Goal: Task Accomplishment & Management: Complete application form

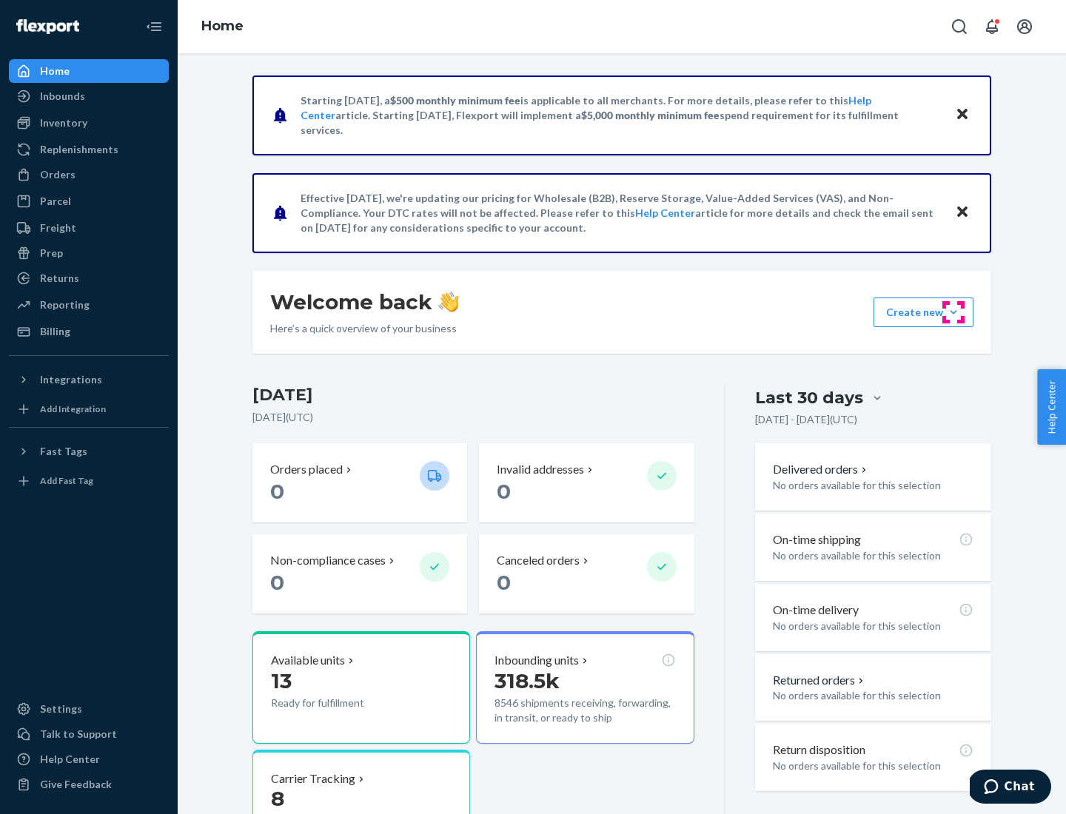
click at [954, 312] on button "Create new Create new inbound Create new order Create new product" at bounding box center [924, 313] width 100 height 30
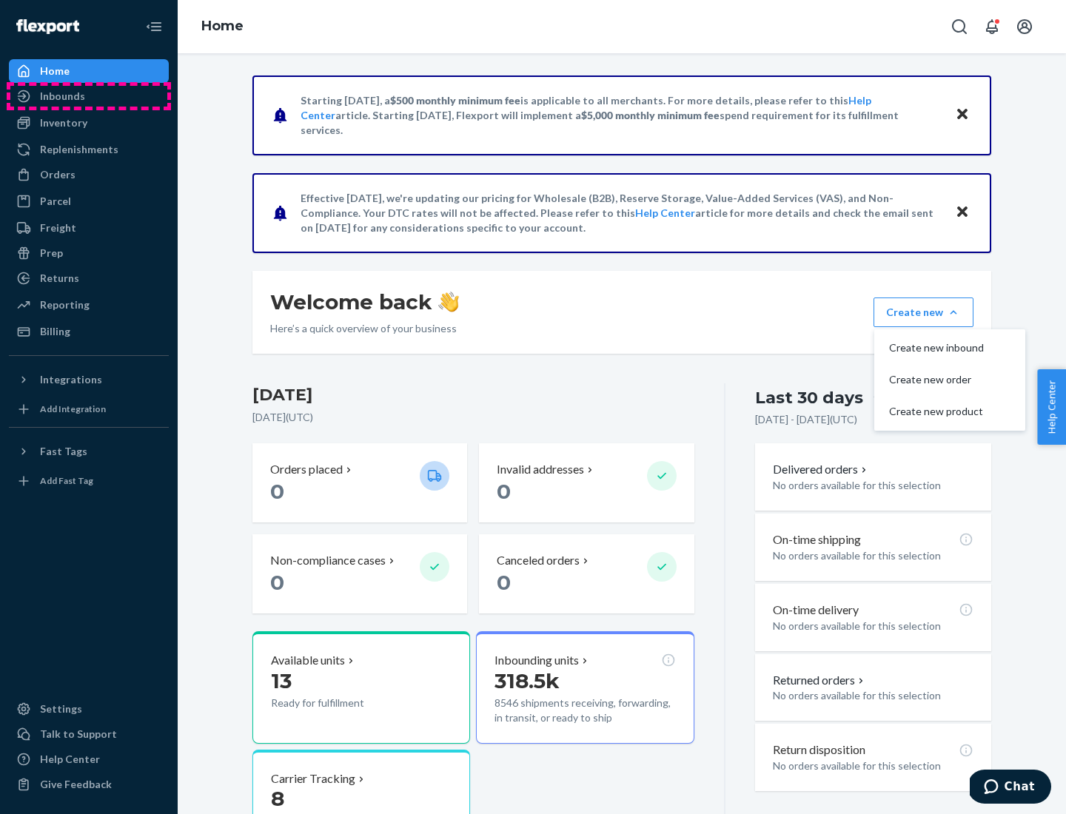
click at [89, 96] on div "Inbounds" at bounding box center [88, 96] width 157 height 21
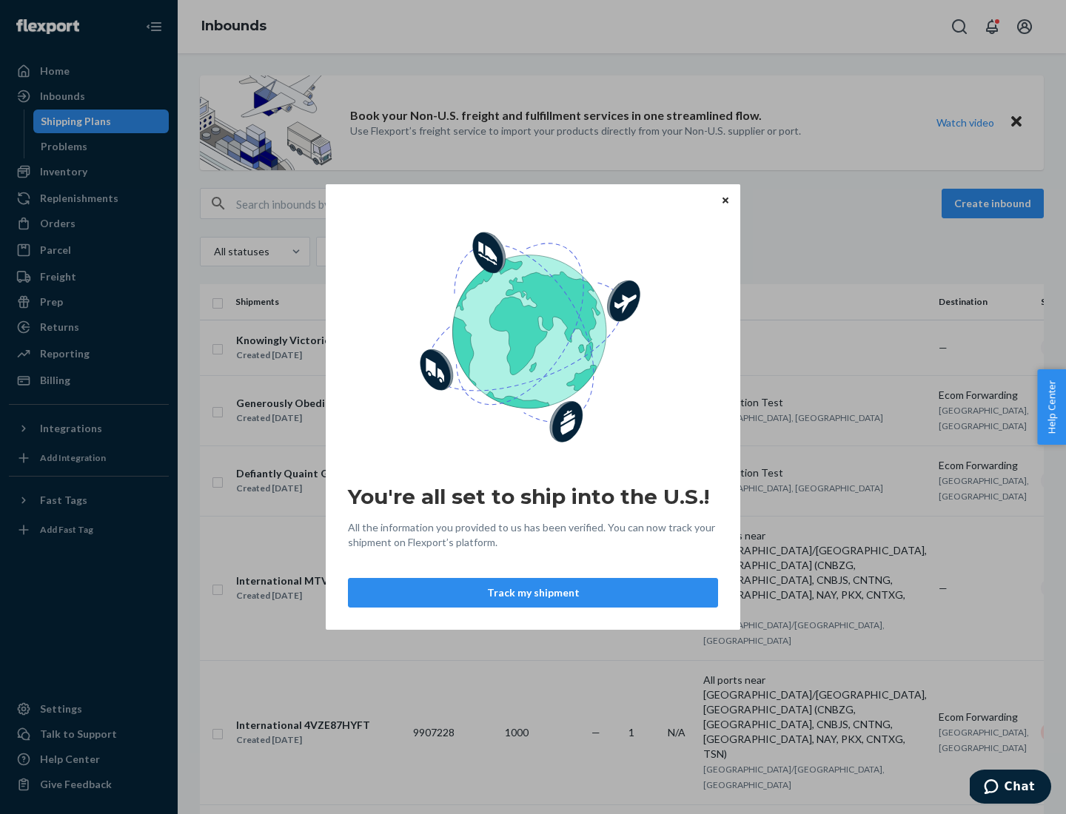
click at [89, 172] on div "You're all set to ship into the U.S.! All the information you provided to us ha…" at bounding box center [533, 407] width 1066 height 814
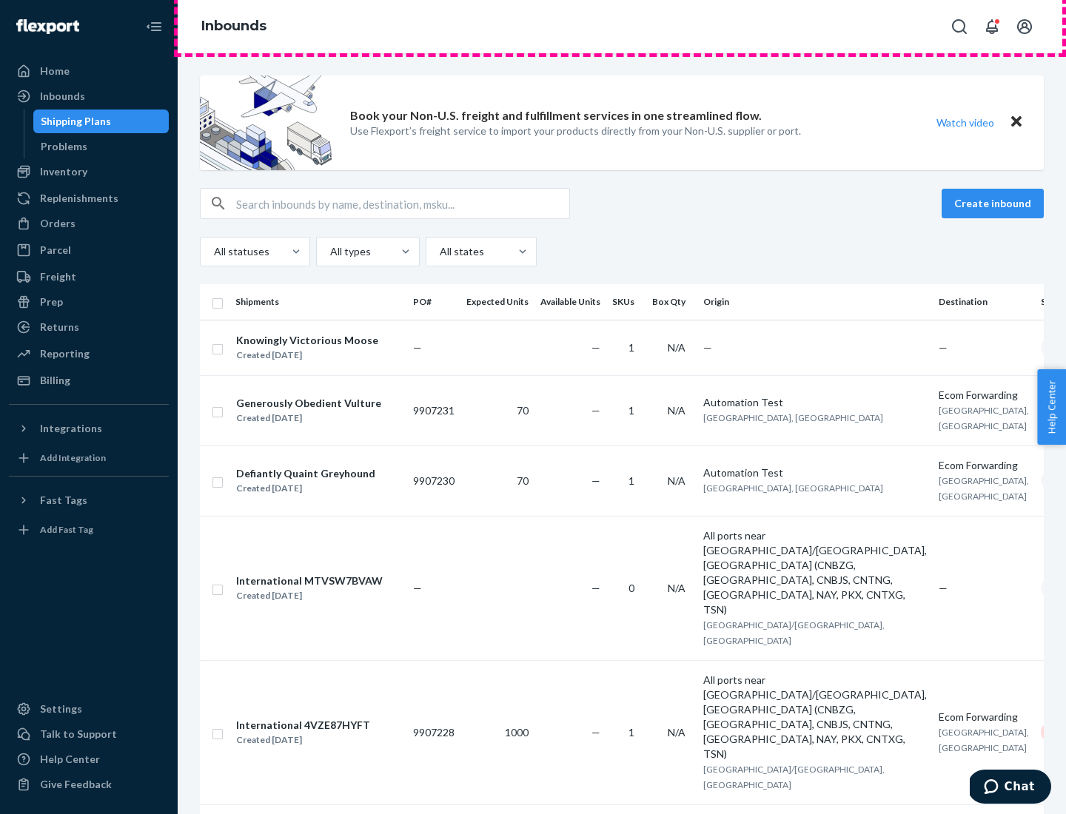
click at [622, 27] on div "Inbounds" at bounding box center [622, 26] width 888 height 53
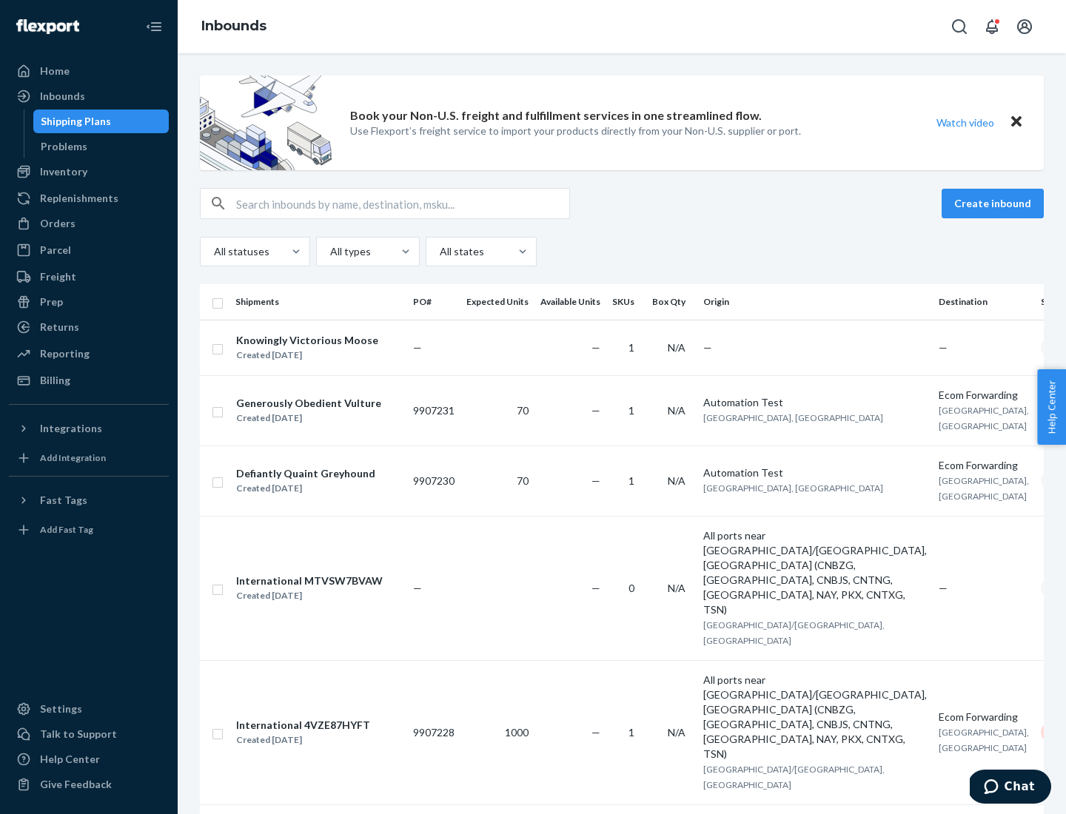
click at [622, 252] on div "All statuses All types All states" at bounding box center [622, 252] width 844 height 30
click at [73, 121] on div "Shipping Plans" at bounding box center [76, 121] width 70 height 15
click at [995, 204] on button "Create inbound" at bounding box center [993, 204] width 102 height 30
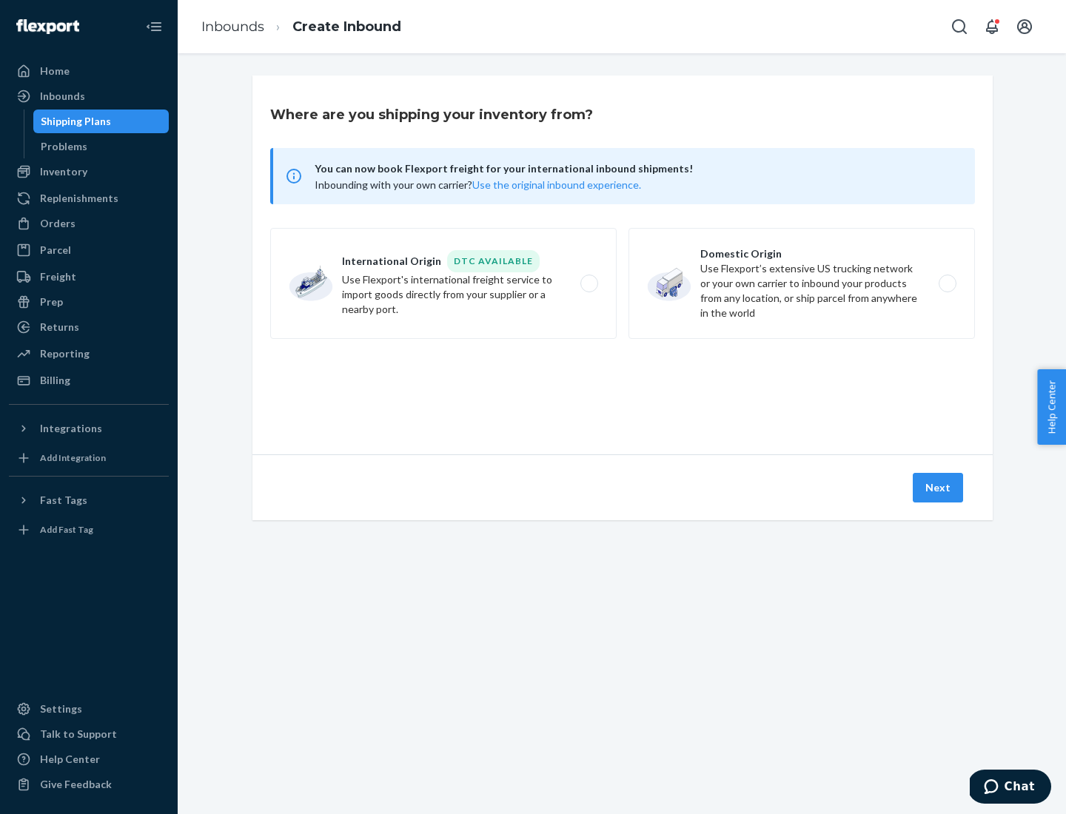
click at [444, 284] on label "International Origin DTC Available Use Flexport's international freight service…" at bounding box center [443, 283] width 347 height 111
click at [589, 284] on input "International Origin DTC Available Use Flexport's international freight service…" at bounding box center [594, 284] width 10 height 10
radio input "true"
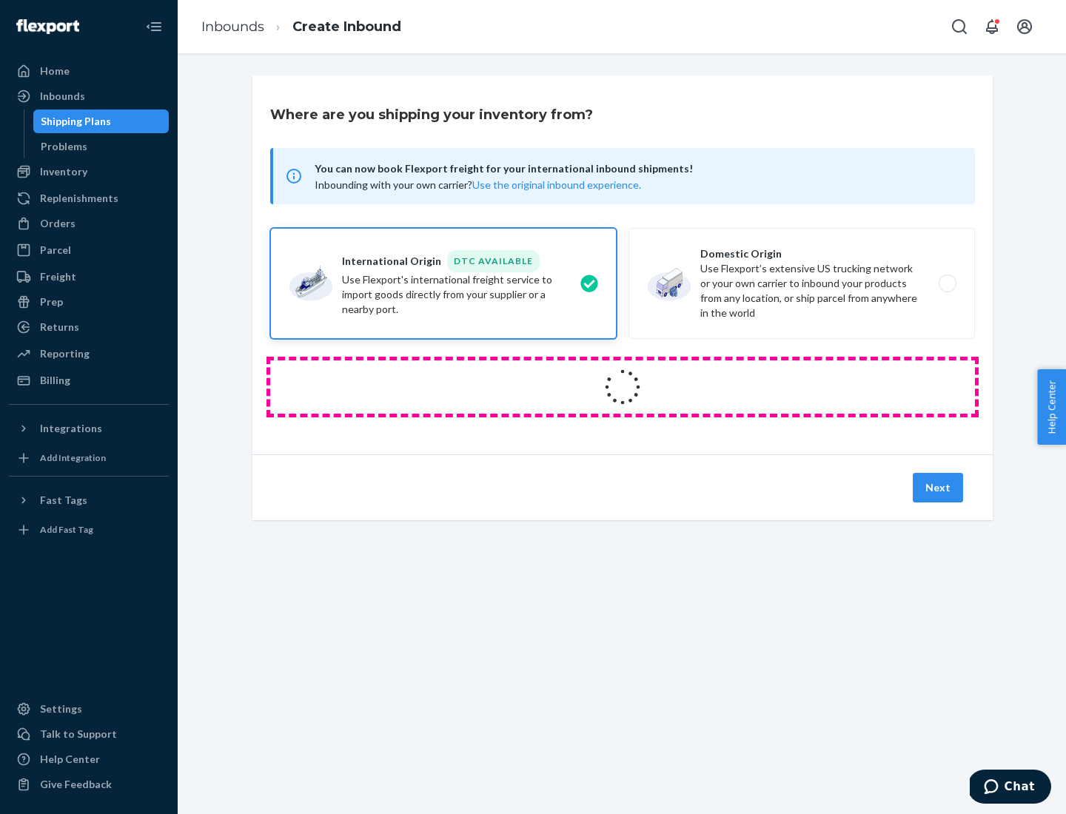
click at [623, 387] on icon at bounding box center [622, 387] width 49 height 49
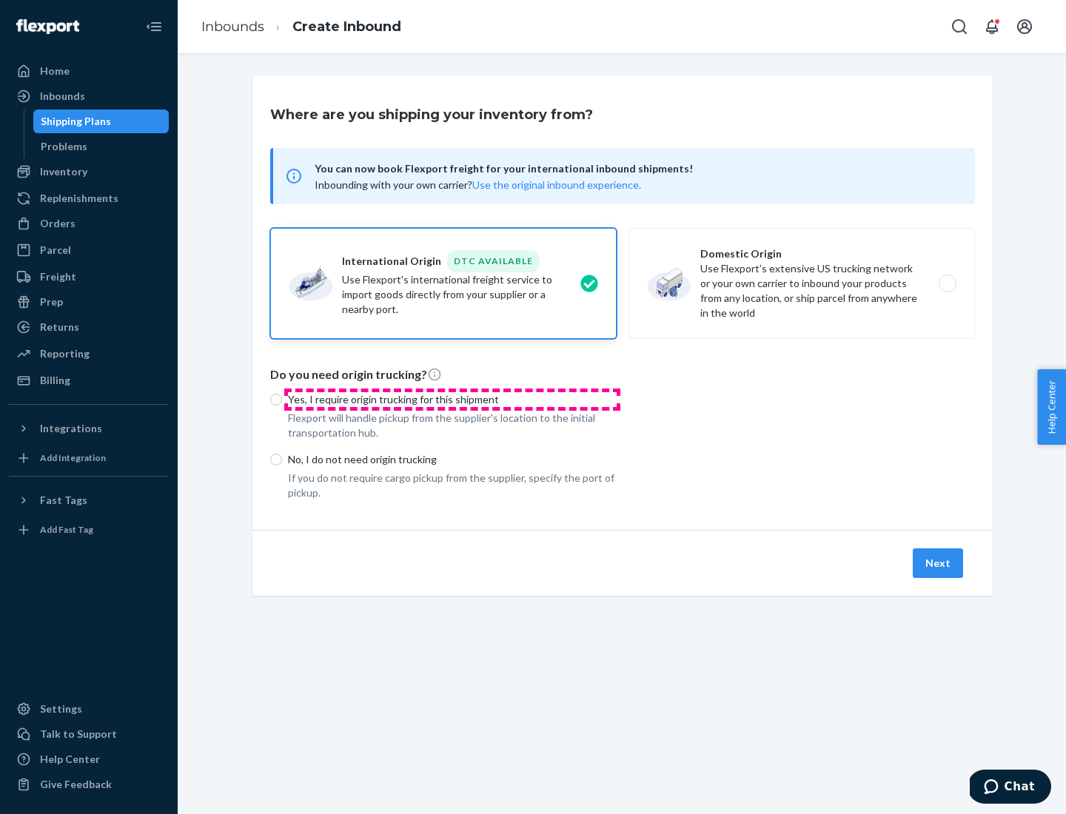
click at [452, 399] on p "Yes, I require origin trucking for this shipment" at bounding box center [452, 399] width 329 height 15
click at [282, 399] on input "Yes, I require origin trucking for this shipment" at bounding box center [276, 400] width 12 height 12
radio input "true"
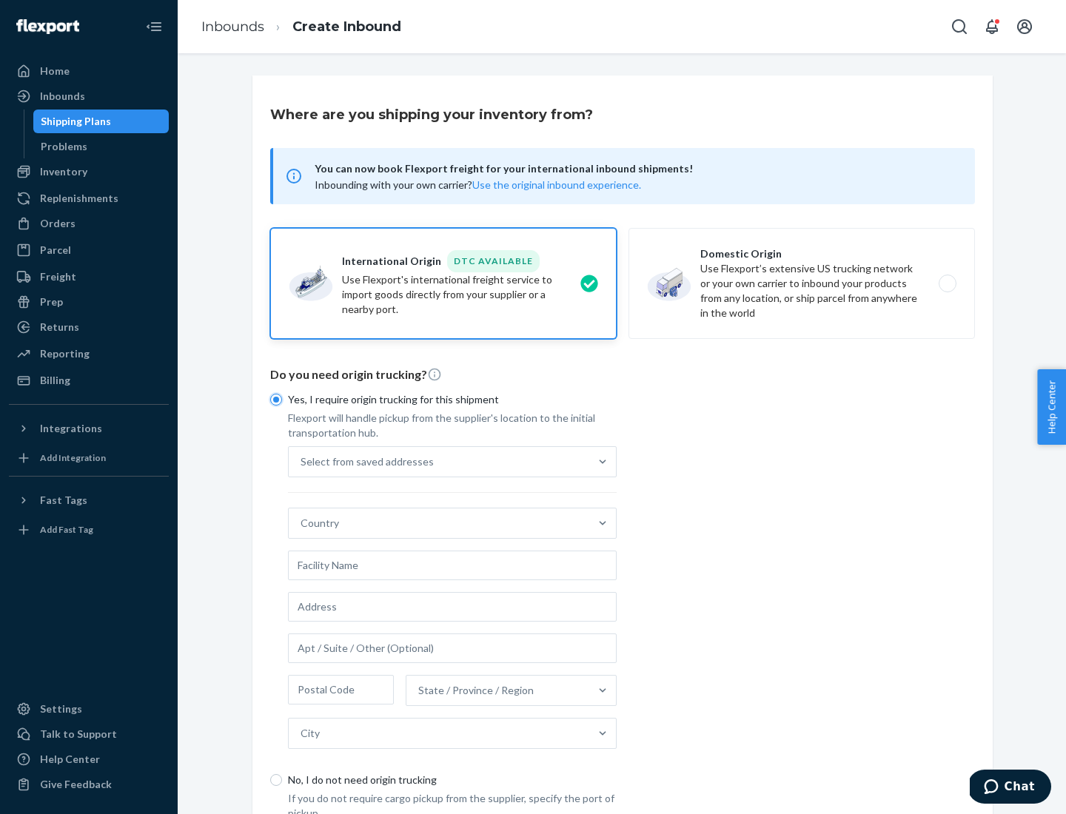
scroll to position [28, 0]
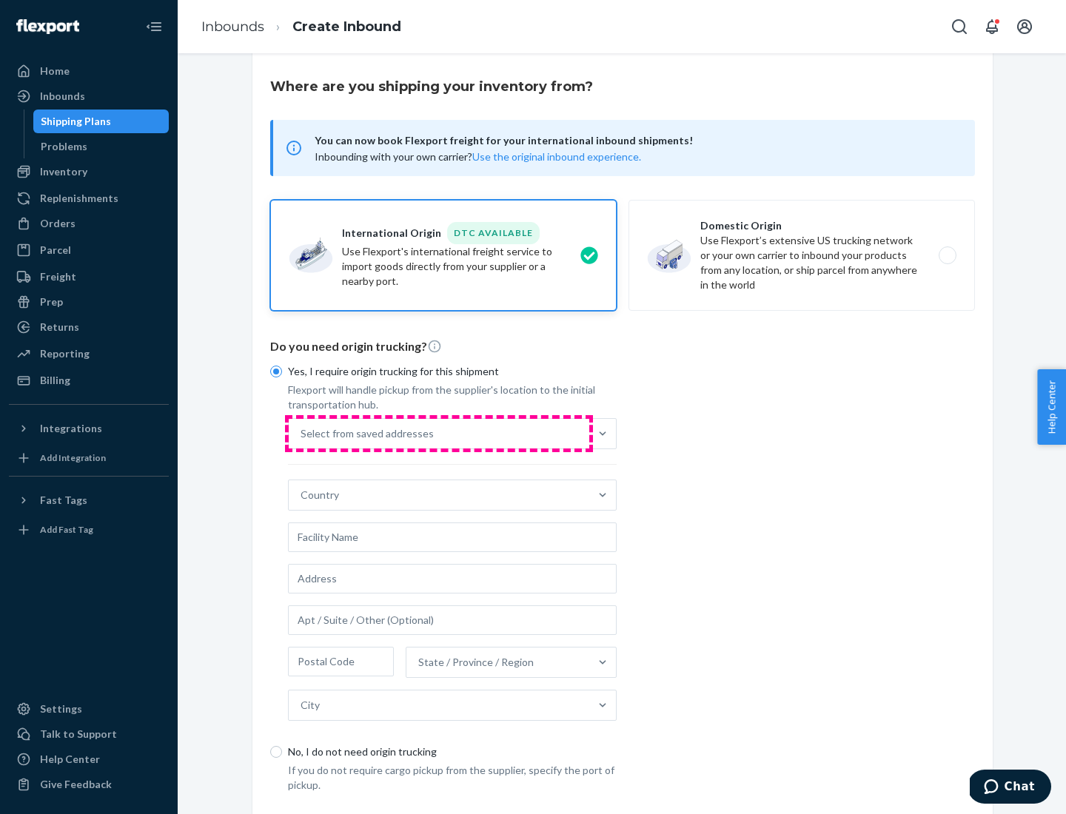
click at [439, 433] on div "Select from saved addresses" at bounding box center [439, 434] width 301 height 30
click at [302, 433] on input "Select from saved addresses" at bounding box center [301, 433] width 1 height 15
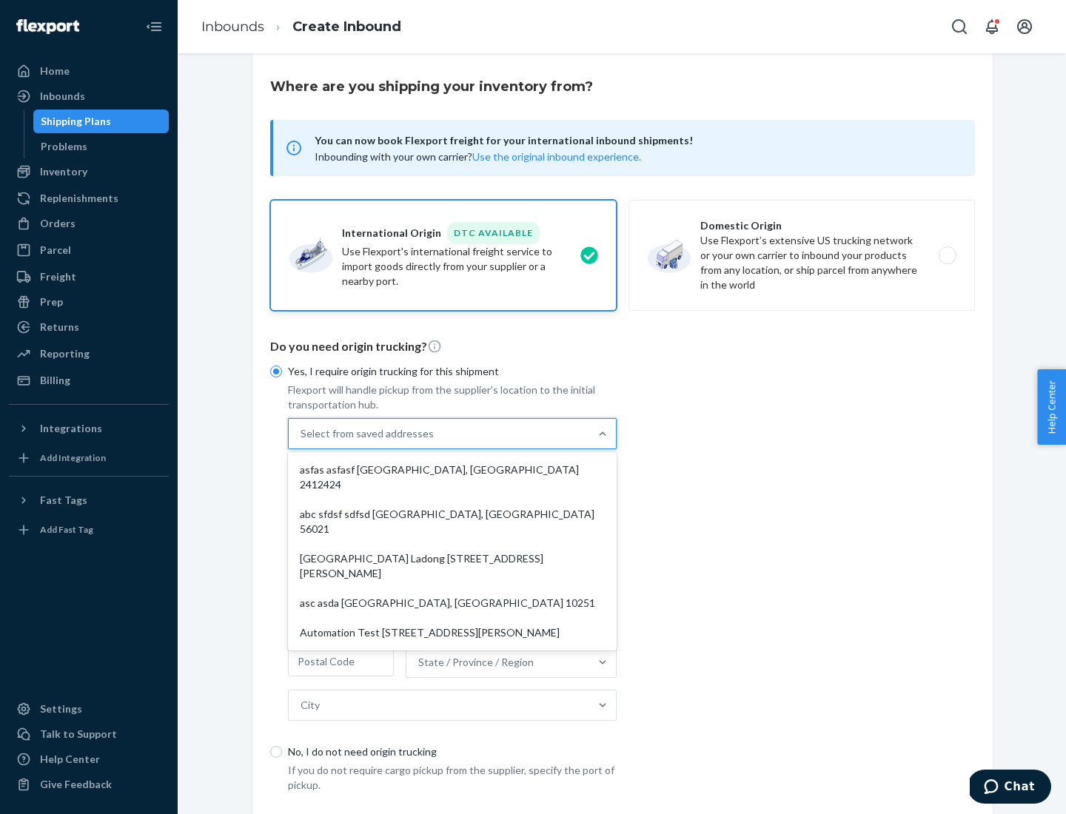
scroll to position [64, 0]
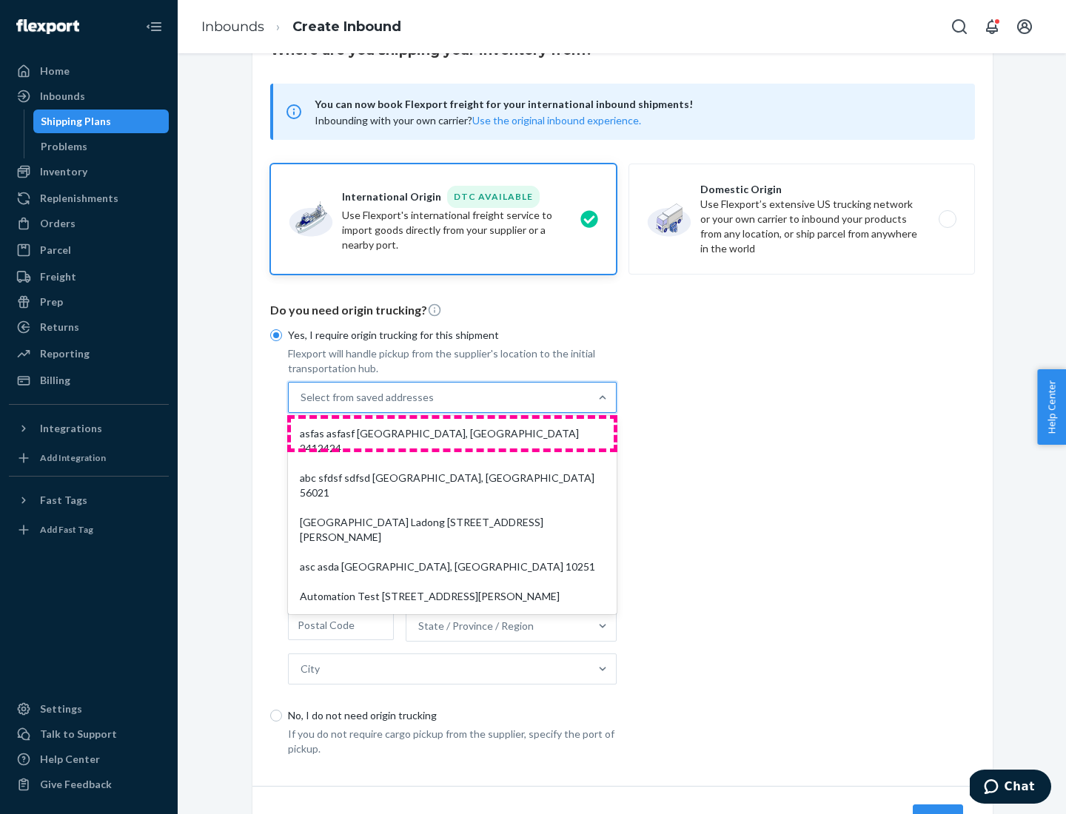
click at [452, 433] on div "asfas asfasf [GEOGRAPHIC_DATA], [GEOGRAPHIC_DATA] 2412424" at bounding box center [452, 441] width 323 height 44
click at [302, 405] on input "option asfas asfasf [GEOGRAPHIC_DATA], [GEOGRAPHIC_DATA] 2412424 focused, 1 of …" at bounding box center [301, 397] width 1 height 15
type input "asfas"
type input "asfasf"
type input "2412424"
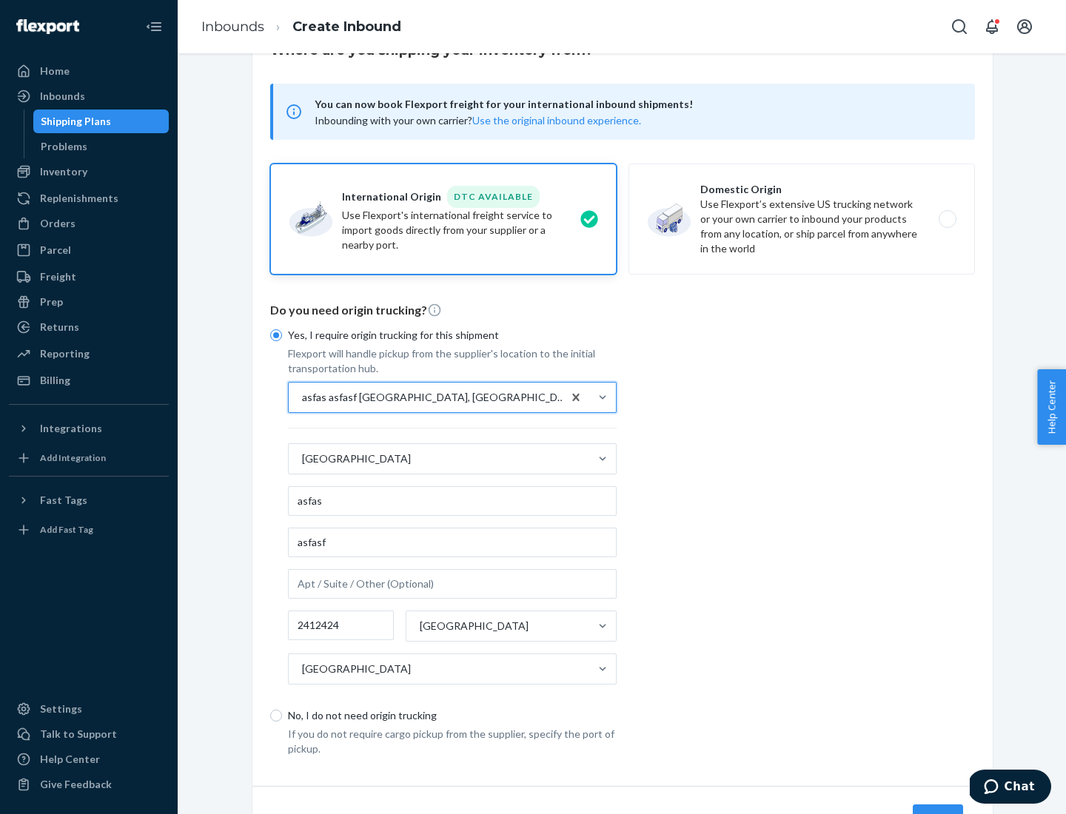
scroll to position [138, 0]
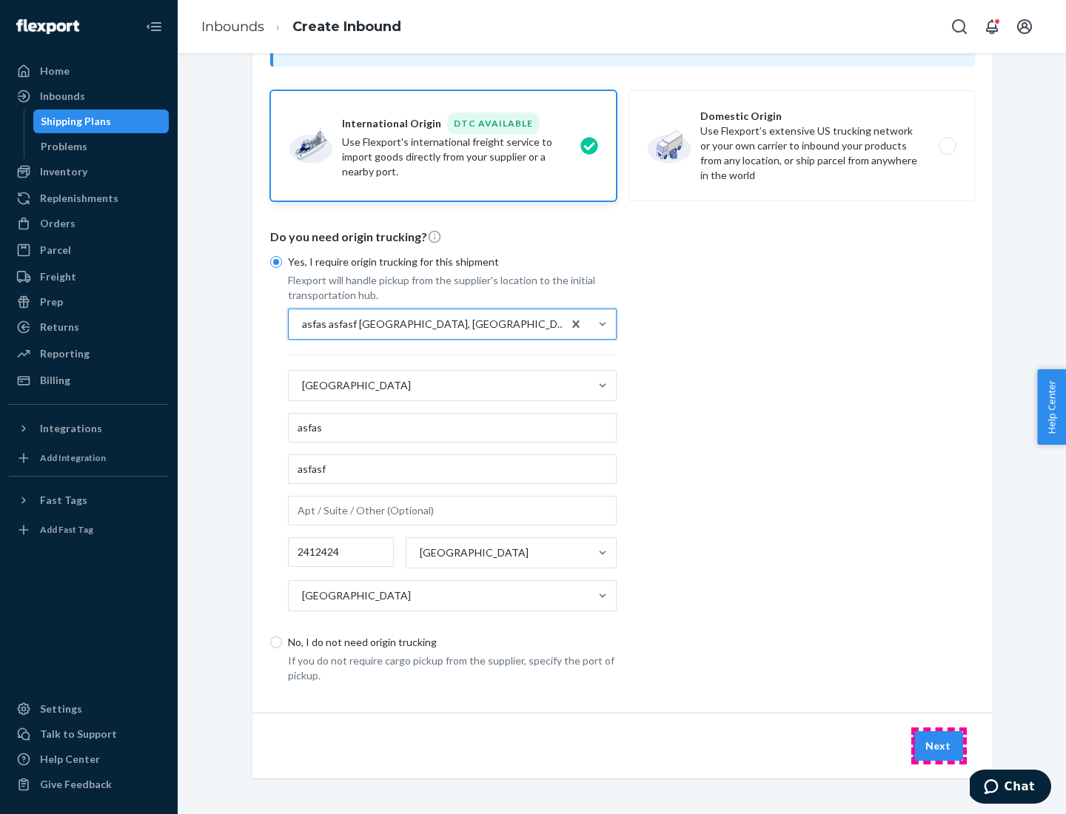
click at [939, 746] on button "Next" at bounding box center [938, 747] width 50 height 30
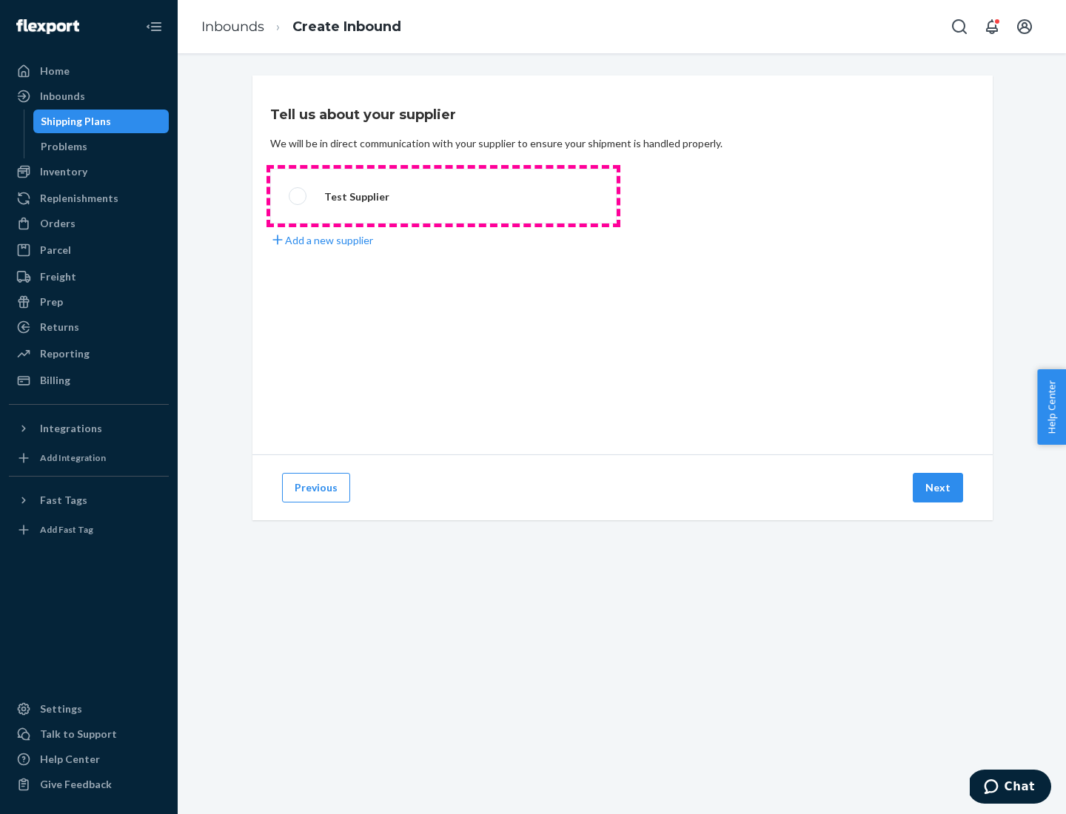
click at [444, 196] on label "Test Supplier" at bounding box center [443, 196] width 347 height 55
click at [298, 196] on input "Test Supplier" at bounding box center [294, 197] width 10 height 10
radio input "true"
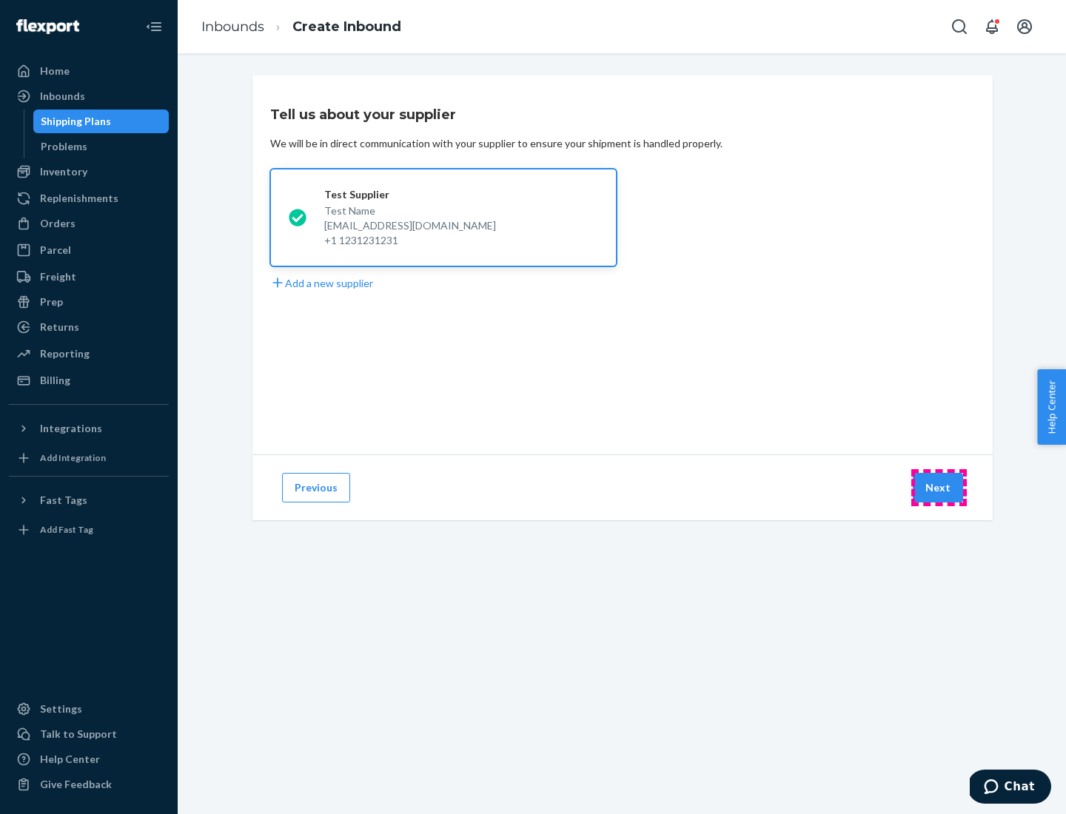
click at [939, 488] on button "Next" at bounding box center [938, 488] width 50 height 30
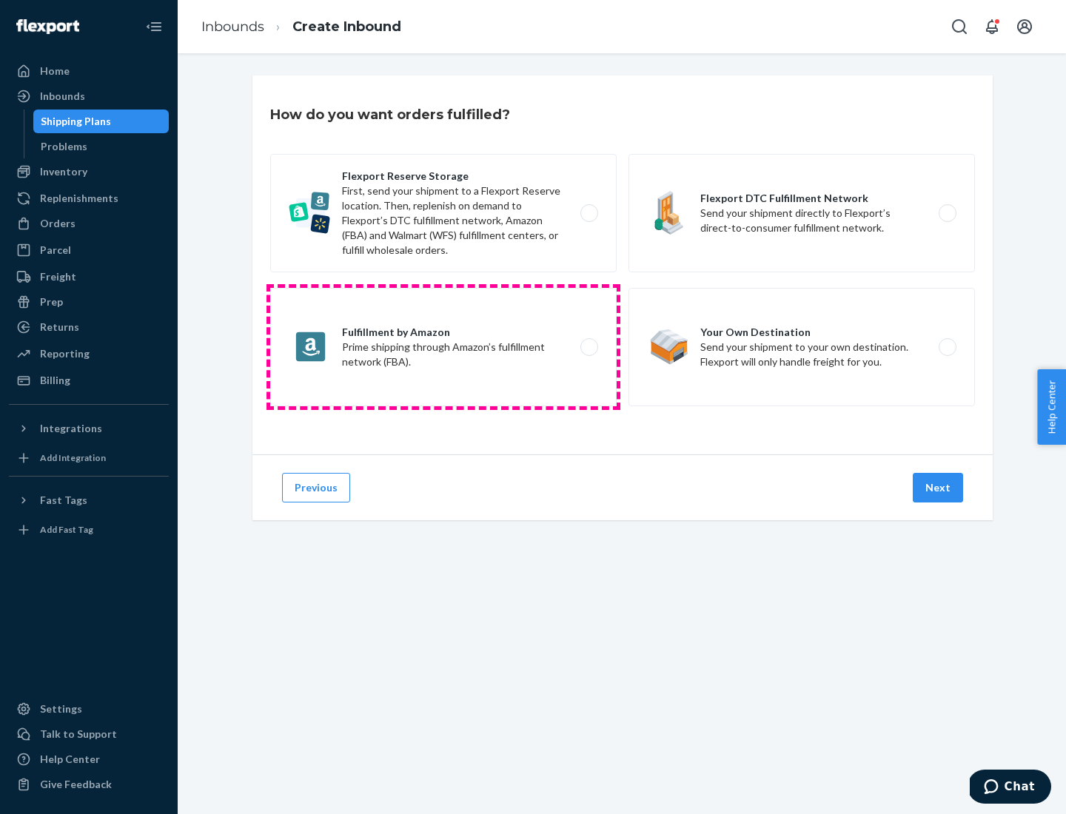
click at [444, 347] on label "Fulfillment by Amazon Prime shipping through Amazon’s fulfillment network (FBA)." at bounding box center [443, 347] width 347 height 118
click at [589, 347] on input "Fulfillment by Amazon Prime shipping through Amazon’s fulfillment network (FBA)." at bounding box center [594, 348] width 10 height 10
radio input "true"
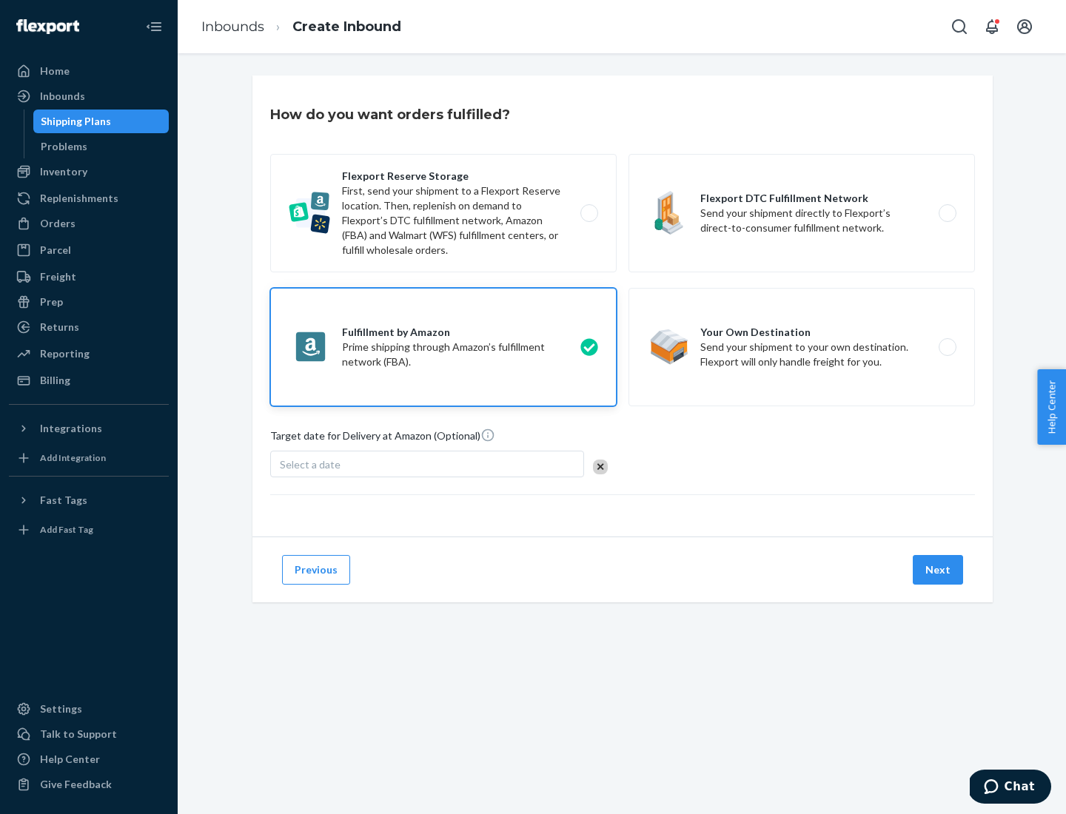
click at [939, 570] on button "Next" at bounding box center [938, 570] width 50 height 30
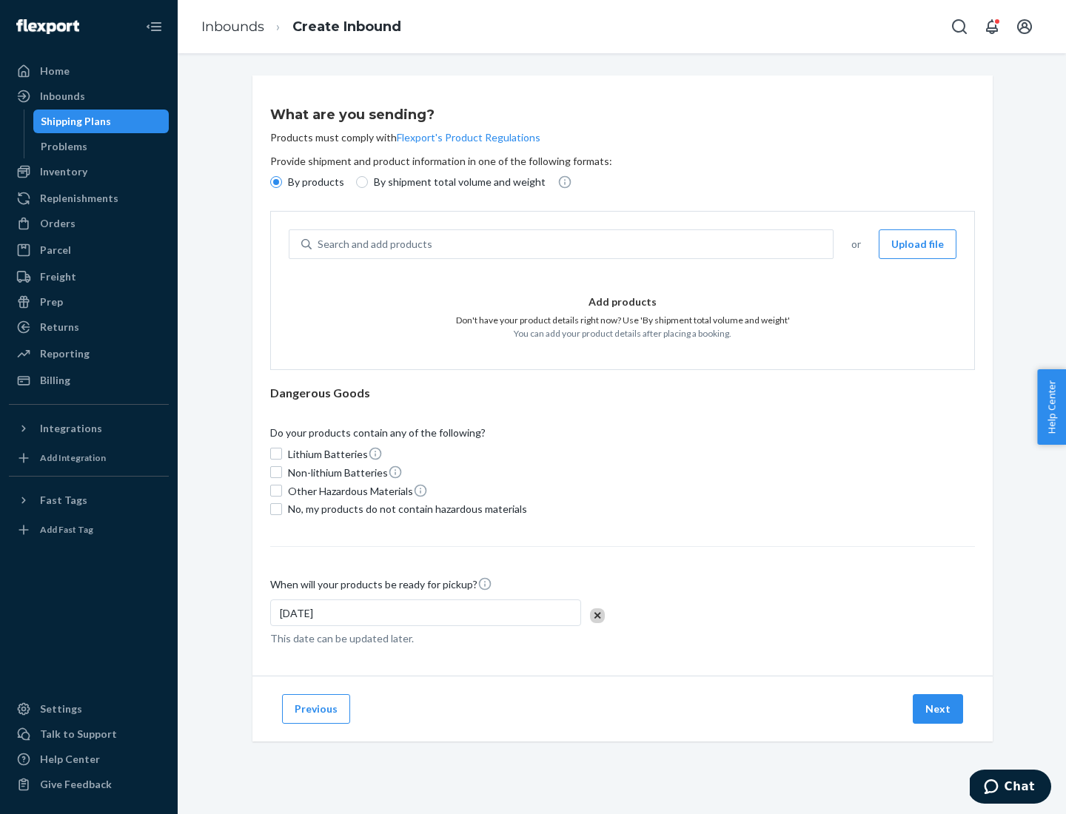
click at [455, 182] on p "By shipment total volume and weight" at bounding box center [460, 182] width 172 height 15
click at [368, 182] on input "By shipment total volume and weight" at bounding box center [362, 182] width 12 height 12
radio input "true"
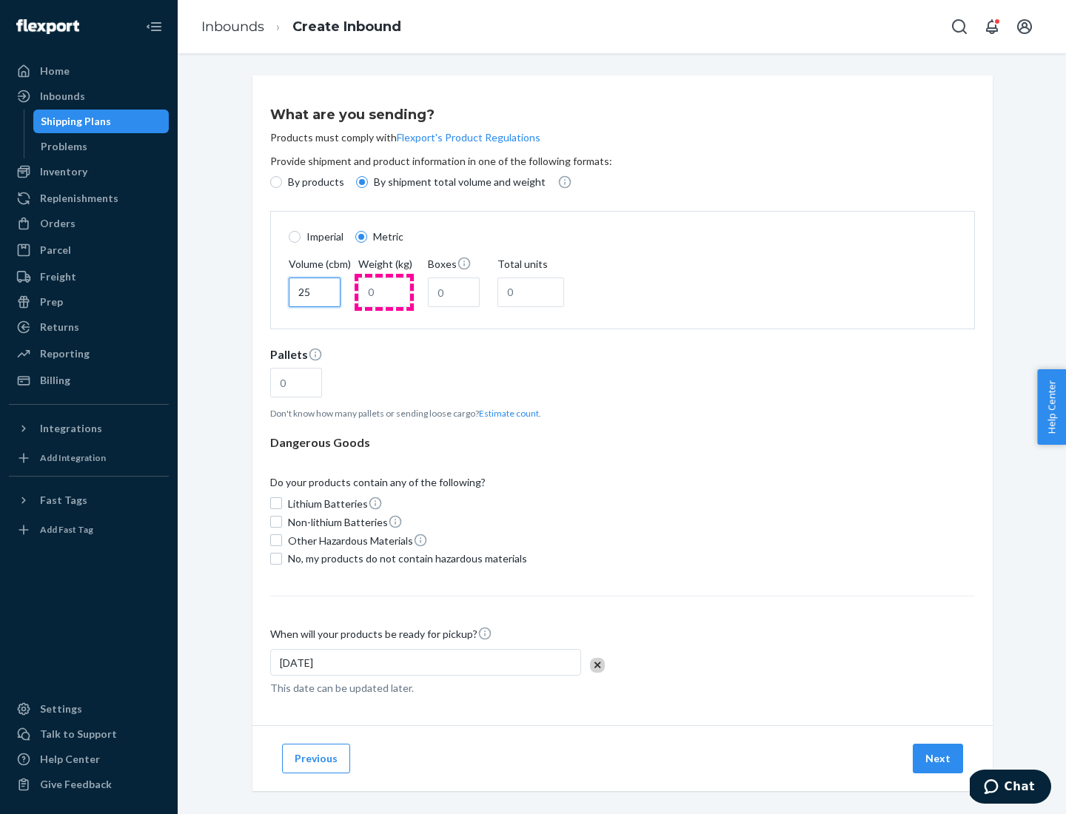
type input "25"
type input "100"
type input "50"
type input "500"
click at [506, 413] on button "Estimate count" at bounding box center [509, 413] width 60 height 13
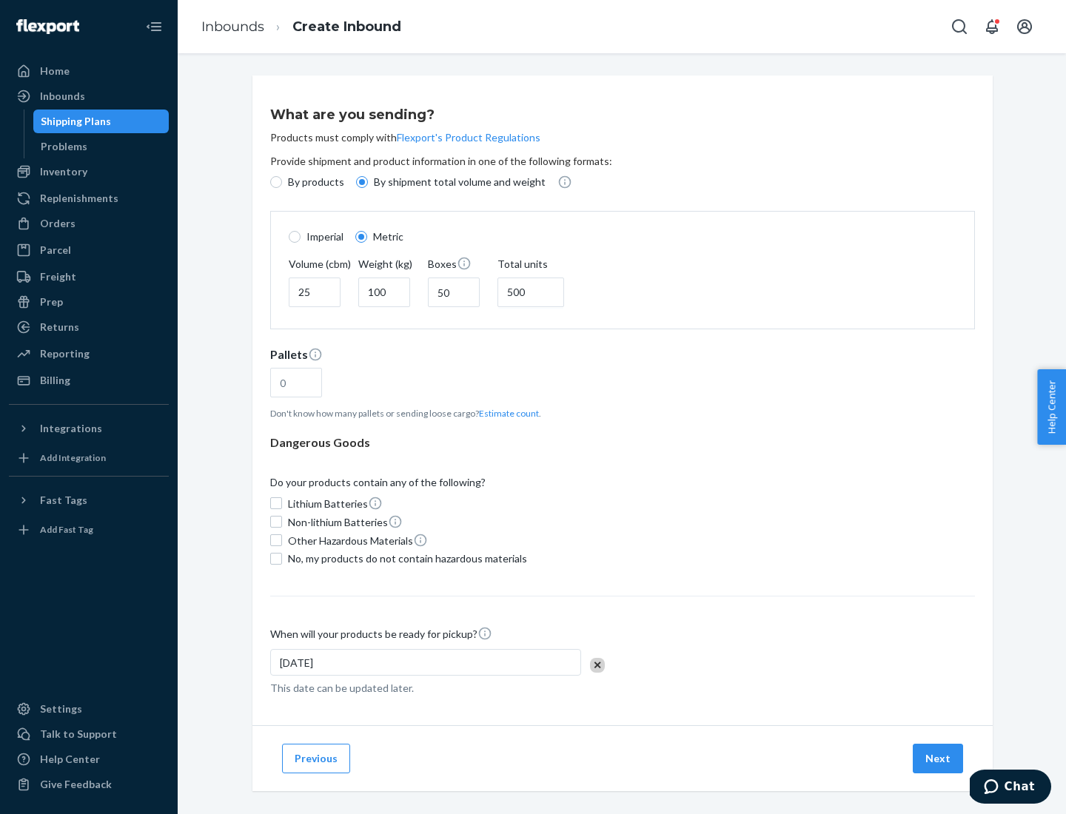
type input "16"
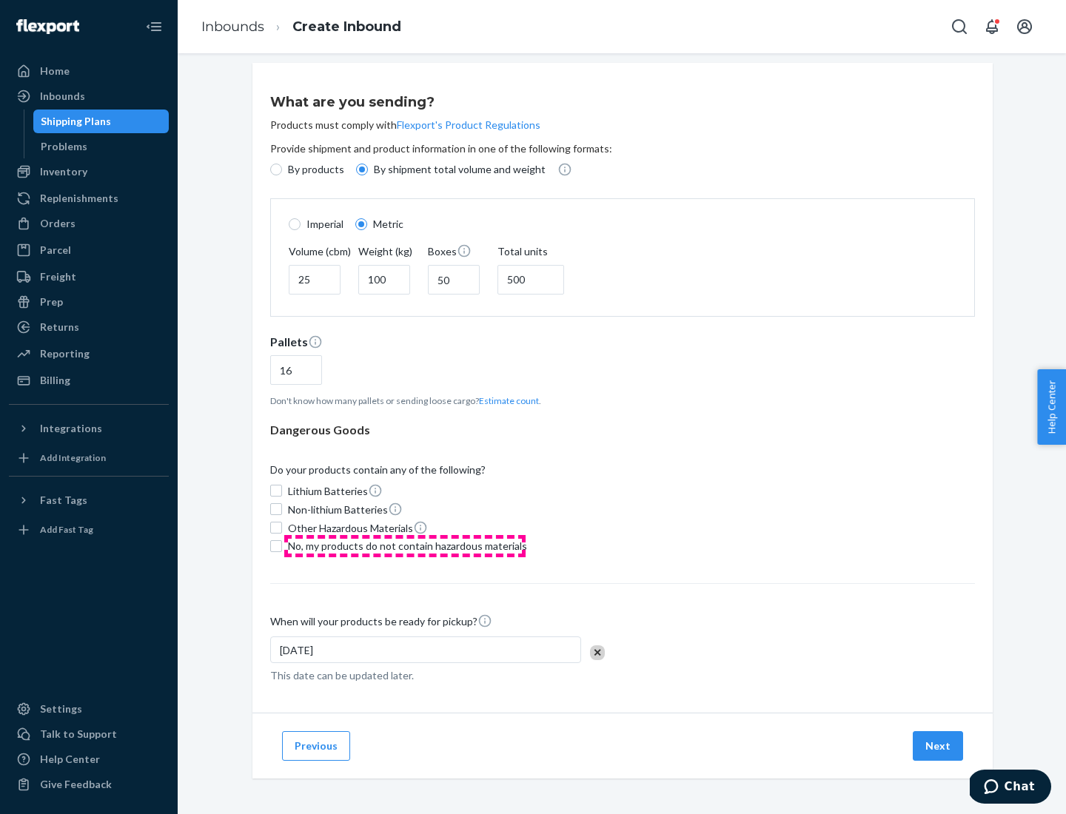
click at [405, 546] on span "No, my products do not contain hazardous materials" at bounding box center [407, 546] width 239 height 15
click at [282, 546] on input "No, my products do not contain hazardous materials" at bounding box center [276, 547] width 12 height 12
checkbox input "true"
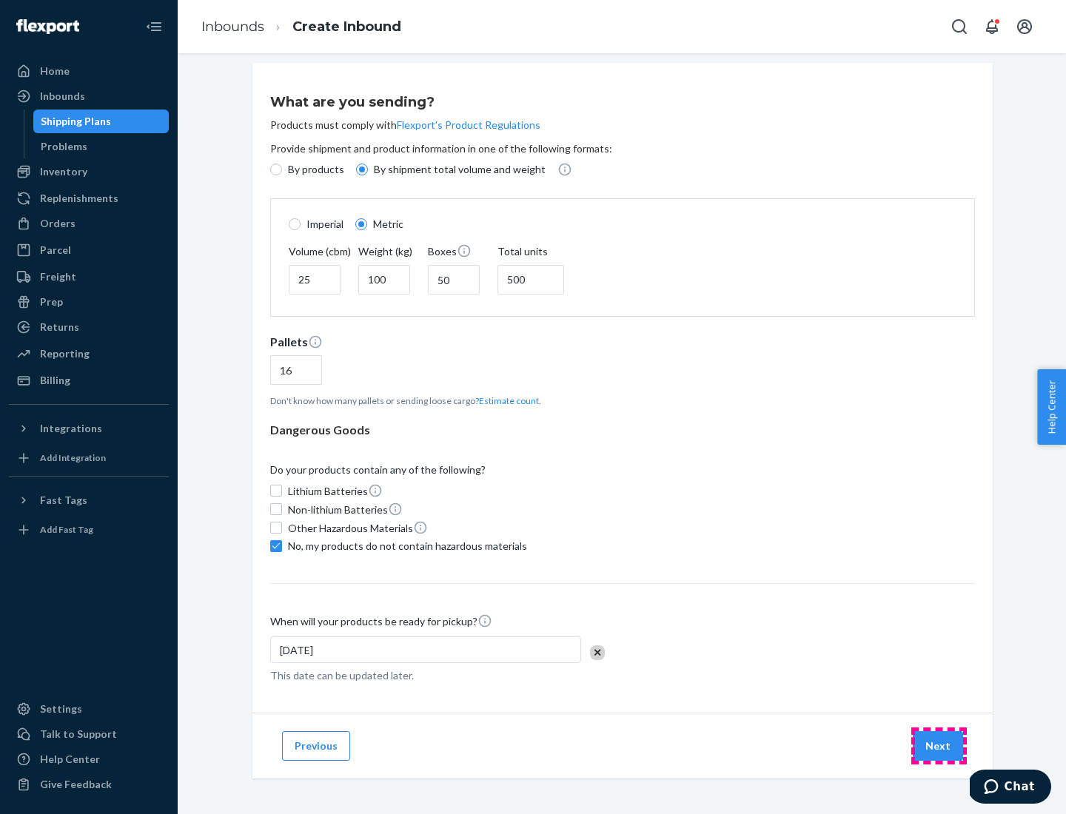
click at [939, 746] on button "Next" at bounding box center [938, 747] width 50 height 30
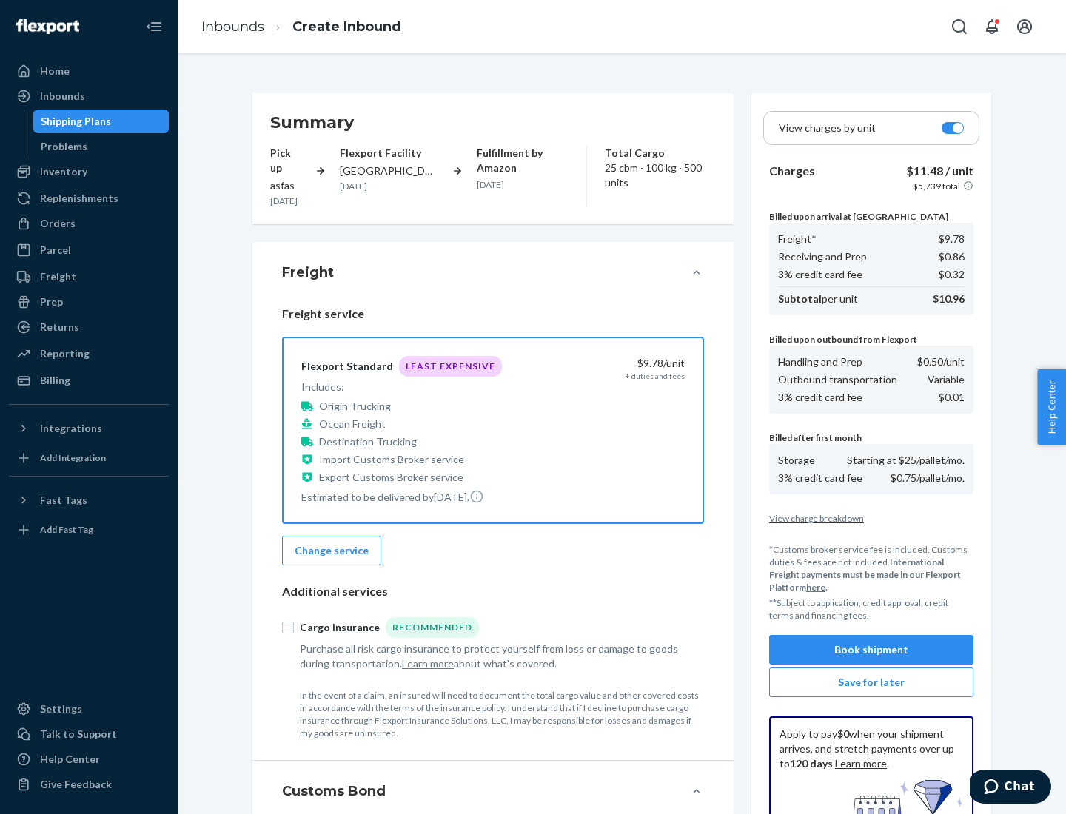
scroll to position [216, 0]
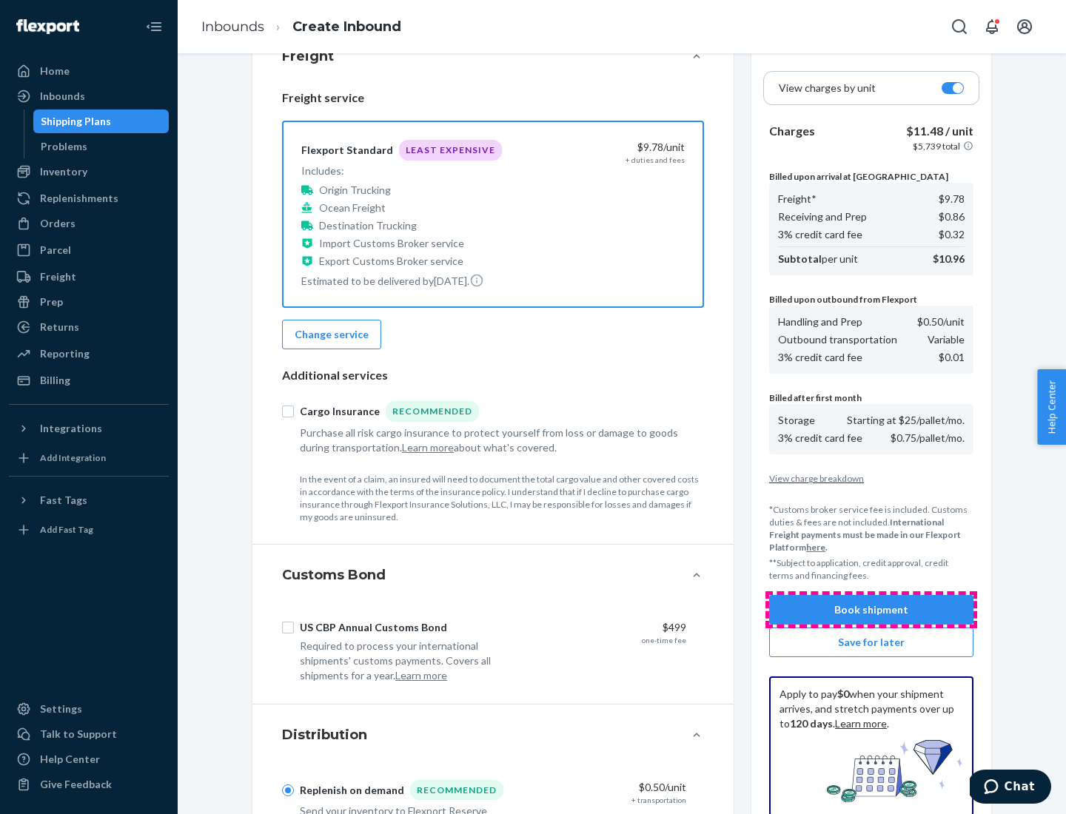
click at [871, 610] on button "Book shipment" at bounding box center [871, 610] width 204 height 30
